Goal: Check status

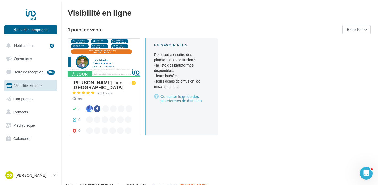
click at [103, 77] on div "À jour [PERSON_NAME] - iad [GEOGRAPHIC_DATA] 31 avis Ouvert 2 0 0" at bounding box center [104, 105] width 72 height 59
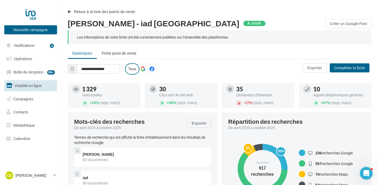
click at [145, 67] on icon at bounding box center [143, 69] width 5 height 5
click at [122, 54] on span "Fiche point de vente" at bounding box center [119, 53] width 35 height 5
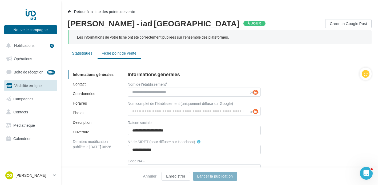
click at [80, 58] on li "Statistiques" at bounding box center [82, 54] width 29 height 10
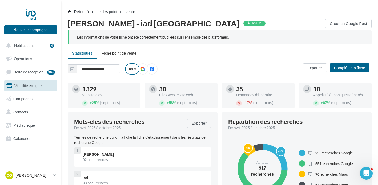
click at [141, 70] on icon at bounding box center [143, 69] width 5 height 5
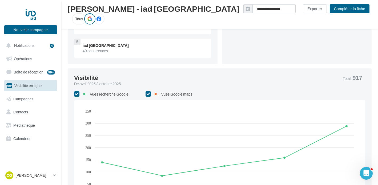
scroll to position [69, 0]
